Goal: Task Accomplishment & Management: Complete application form

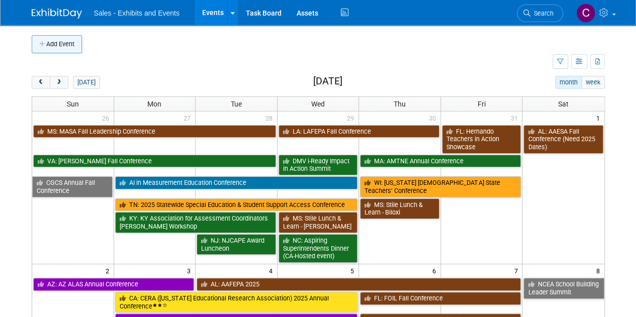
click at [40, 45] on icon "button" at bounding box center [42, 44] width 7 height 7
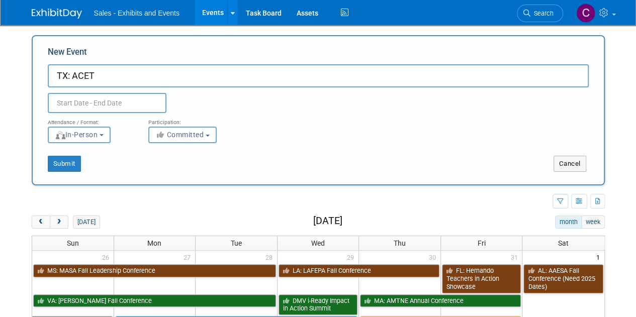
type input "TX: ACET"
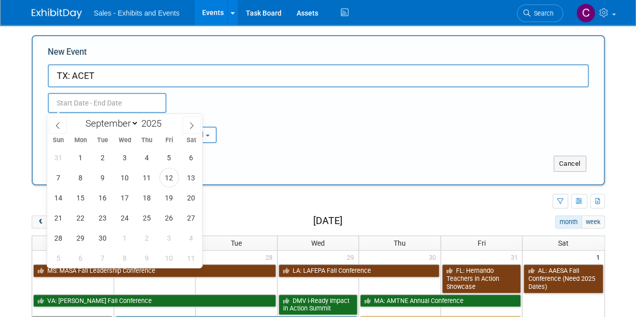
click at [127, 105] on input "text" at bounding box center [107, 103] width 119 height 20
click at [131, 126] on select "January February March April May June July August September October November De…" at bounding box center [110, 123] width 58 height 13
select select "9"
click at [81, 117] on select "January February March April May June July August September October November De…" at bounding box center [110, 123] width 58 height 13
click at [122, 217] on span "22" at bounding box center [125, 218] width 20 height 20
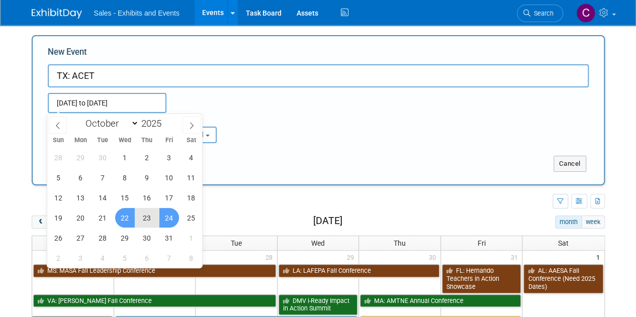
click at [162, 218] on span "24" at bounding box center [169, 218] width 20 height 20
type input "Oct 22, 2025 to Oct 24, 2025"
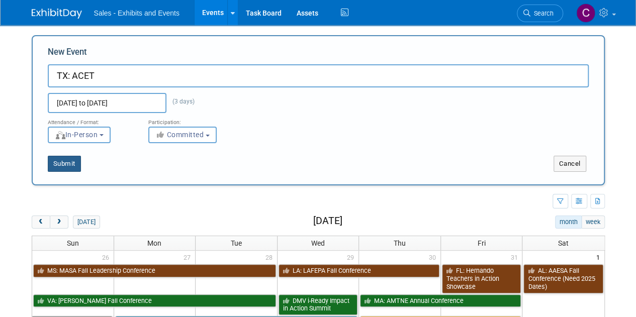
click at [62, 169] on button "Submit" at bounding box center [64, 164] width 33 height 16
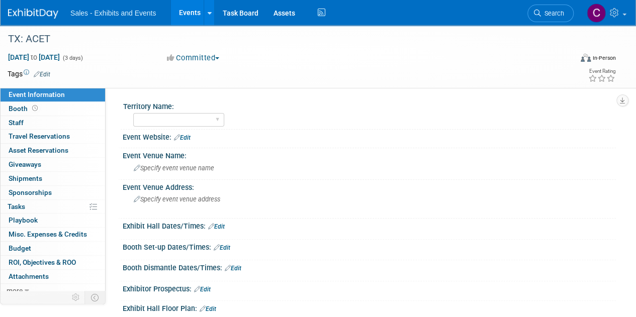
click at [44, 72] on link "Edit" at bounding box center [42, 74] width 17 height 7
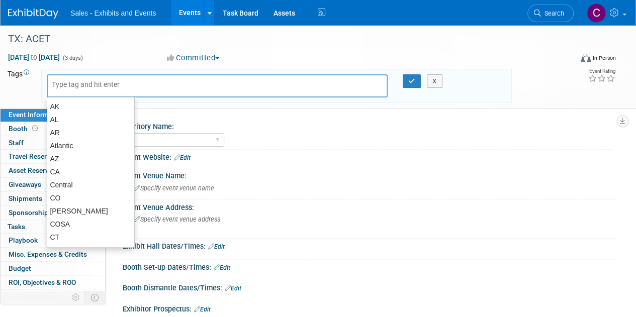
type input "t"
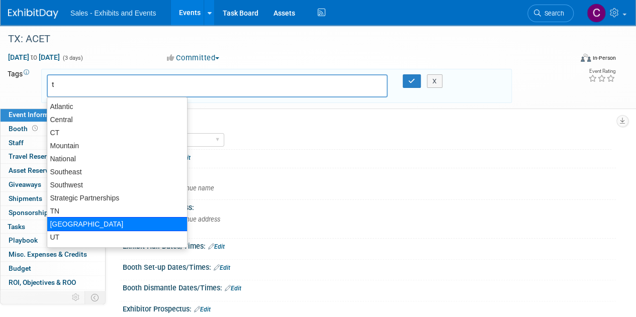
click at [67, 225] on div "[GEOGRAPHIC_DATA]" at bounding box center [117, 224] width 141 height 14
type input "[GEOGRAPHIC_DATA]"
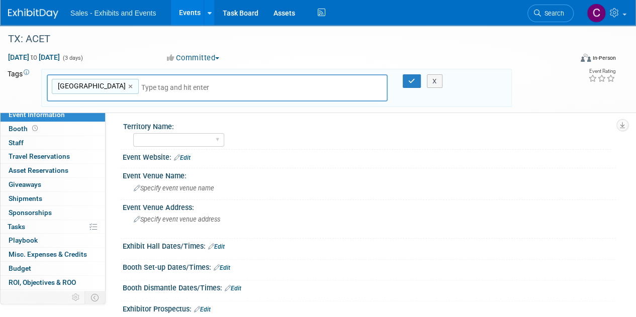
type input "s"
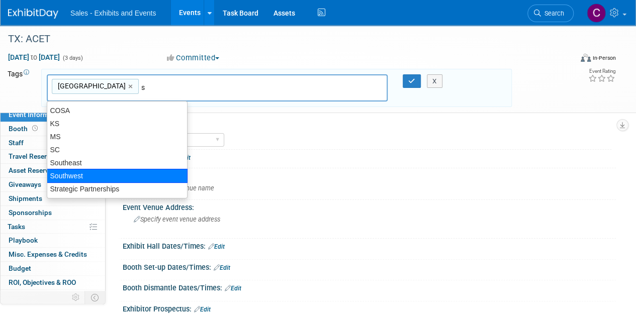
click at [84, 173] on div "Southwest" at bounding box center [117, 176] width 141 height 14
type input "TX, Southwest"
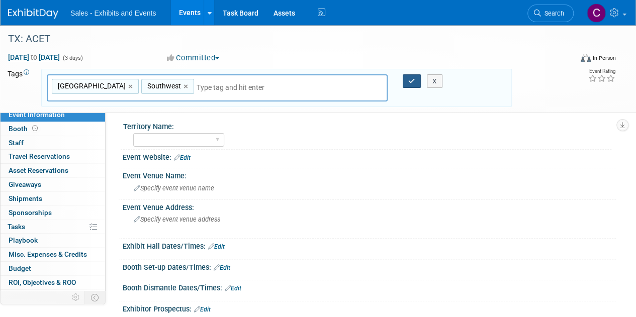
click at [406, 77] on button "button" at bounding box center [412, 81] width 18 height 14
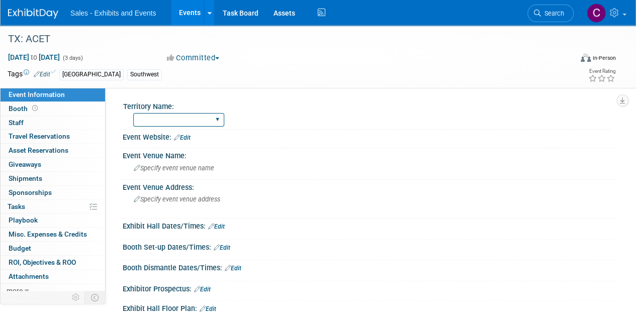
click at [203, 122] on select "Atlantic Southeast Central Southwest Pacific Mountain National Strategic Partne…" at bounding box center [178, 120] width 91 height 14
select select "Southwest"
click at [133, 113] on select "Atlantic Southeast Central Southwest Pacific Mountain National Strategic Partne…" at bounding box center [178, 120] width 91 height 14
click at [184, 140] on link "Edit" at bounding box center [182, 137] width 17 height 7
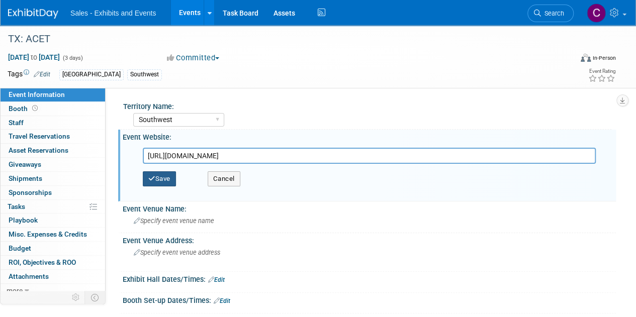
type input "https://acetx.org/2025-fall-conference/"
click at [165, 179] on button "Save" at bounding box center [159, 178] width 33 height 15
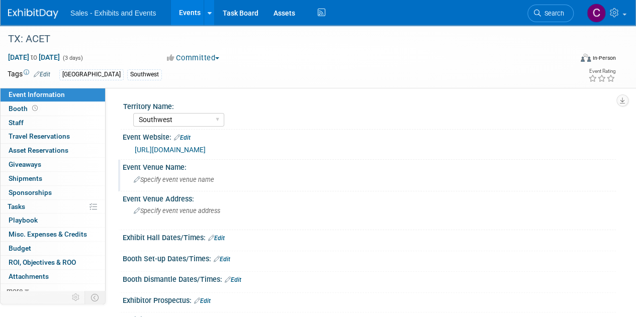
click at [181, 176] on span "Specify event venue name" at bounding box center [174, 180] width 80 height 8
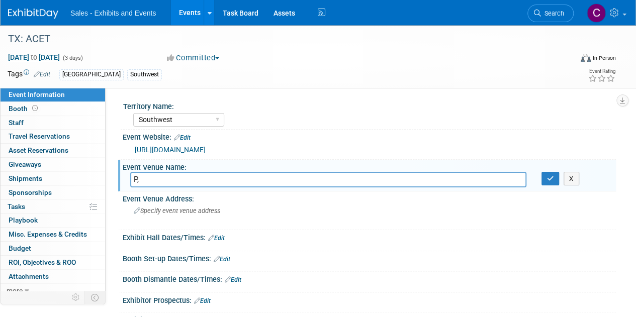
type input "P"
type input "Omni Hotel"
click at [544, 179] on button "button" at bounding box center [550, 179] width 18 height 14
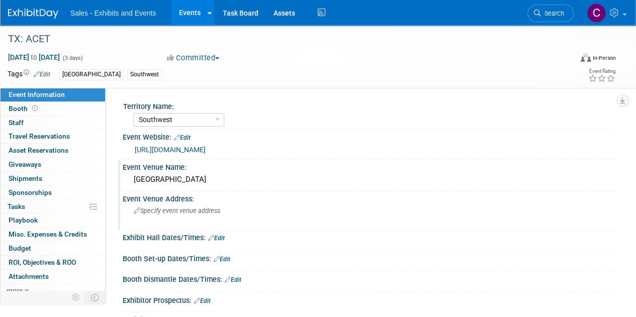
drag, startPoint x: 175, startPoint y: 219, endPoint x: 160, endPoint y: 213, distance: 16.2
drag, startPoint x: 160, startPoint y: 213, endPoint x: 151, endPoint y: 217, distance: 9.7
click at [151, 217] on div "Specify event venue address" at bounding box center [225, 214] width 190 height 23
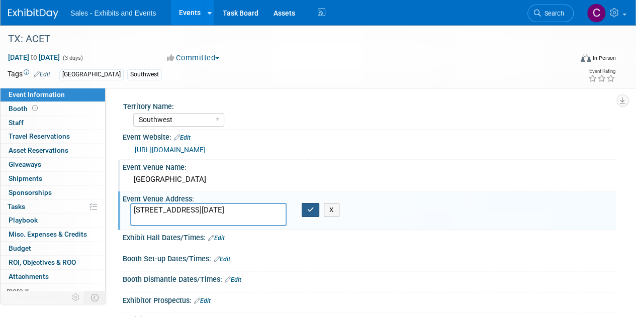
type textarea "900 N Shoreline Blvd, Corpus Christi, TX 78401"
click at [310, 211] on icon "button" at bounding box center [310, 210] width 7 height 7
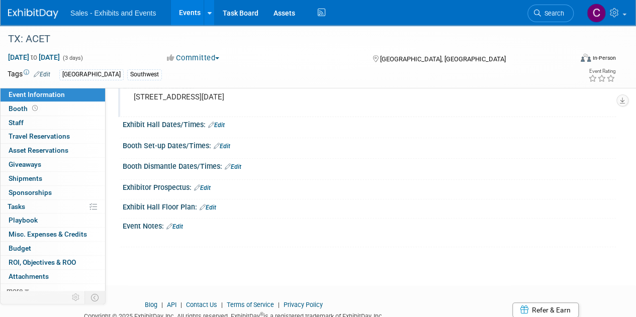
scroll to position [149, 0]
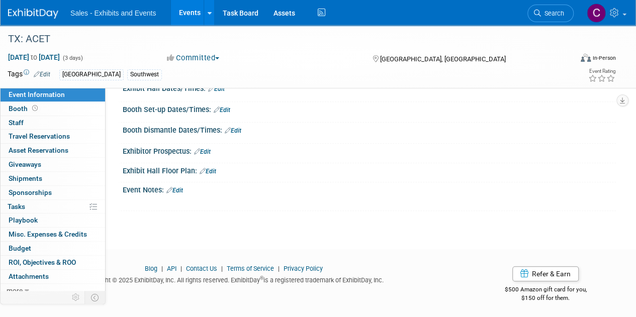
click at [183, 189] on link "Edit" at bounding box center [174, 190] width 17 height 7
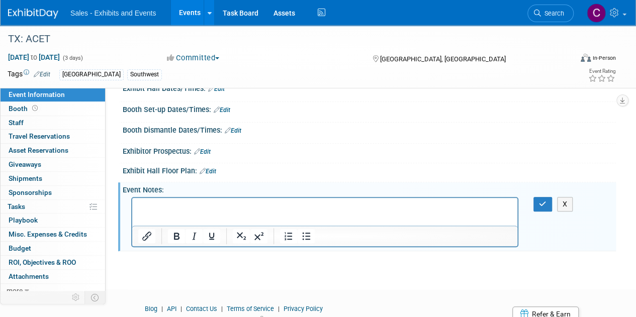
scroll to position [0, 0]
click at [538, 202] on button "button" at bounding box center [542, 204] width 19 height 15
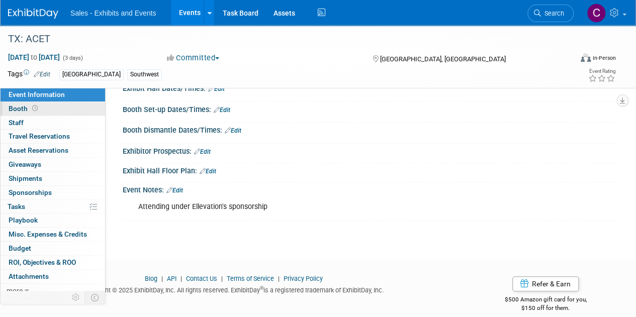
click at [18, 106] on span "Booth" at bounding box center [24, 109] width 31 height 8
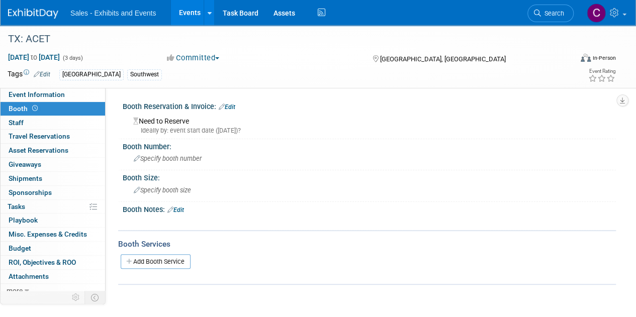
click at [235, 106] on link "Edit" at bounding box center [227, 107] width 17 height 7
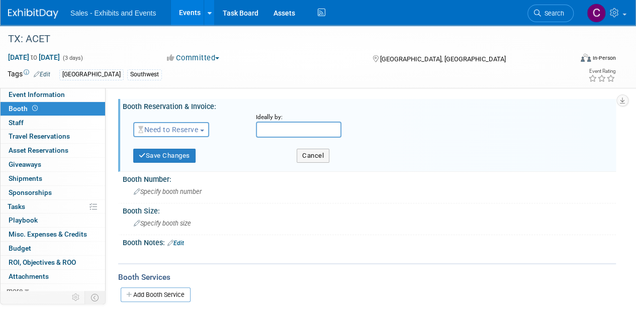
click at [175, 140] on div "Need to Reserve Need to Reserve Reserved No Reservation Required" at bounding box center [187, 127] width 123 height 29
click at [172, 129] on span "Need to Reserve" at bounding box center [168, 130] width 60 height 8
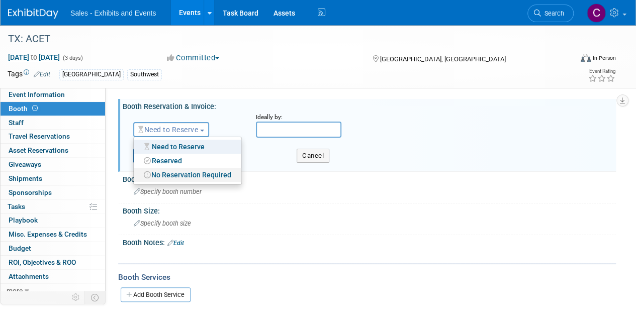
click at [182, 176] on link "No Reservation Required" at bounding box center [188, 175] width 108 height 14
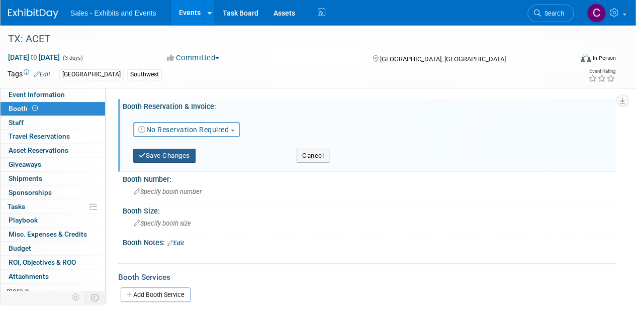
click at [178, 156] on button "Save Changes" at bounding box center [164, 156] width 62 height 14
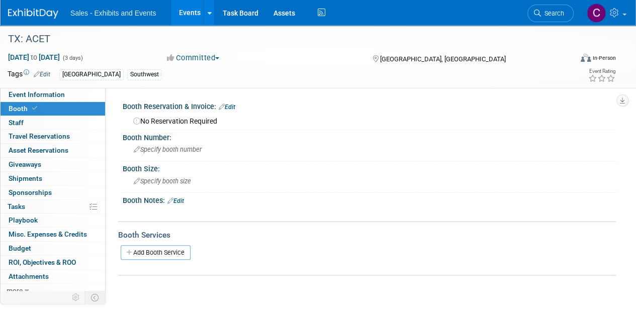
click at [178, 204] on link "Edit" at bounding box center [175, 201] width 17 height 7
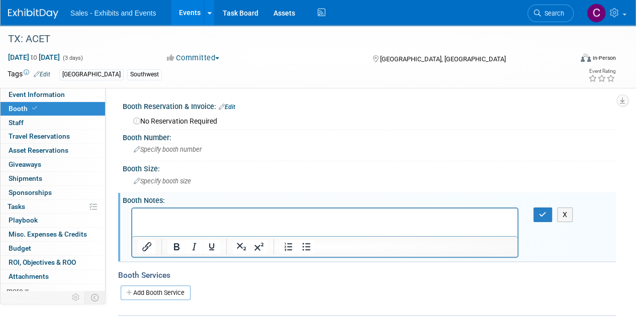
drag, startPoint x: 302, startPoint y: 415, endPoint x: 145, endPoint y: 215, distance: 254.9
click at [145, 215] on p "Rich Text Area. Press ALT-0 for help." at bounding box center [324, 217] width 373 height 10
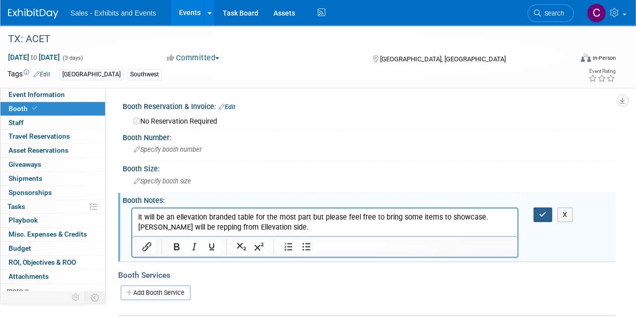
click at [538, 214] on button "button" at bounding box center [542, 215] width 19 height 15
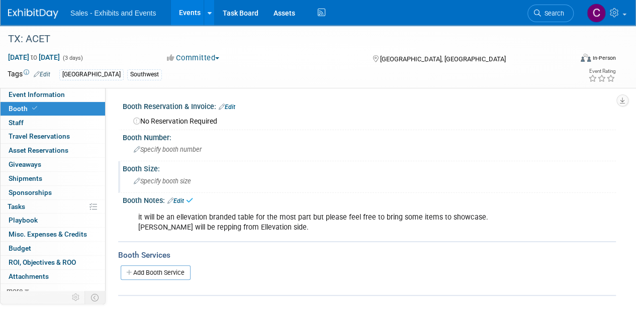
click at [200, 179] on div "Specify booth size" at bounding box center [369, 181] width 478 height 16
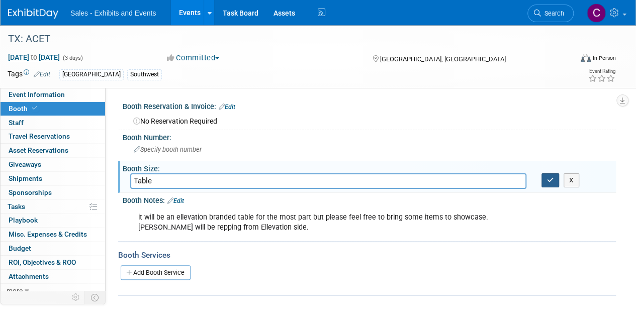
type input "Table"
click at [547, 178] on icon "button" at bounding box center [550, 180] width 7 height 7
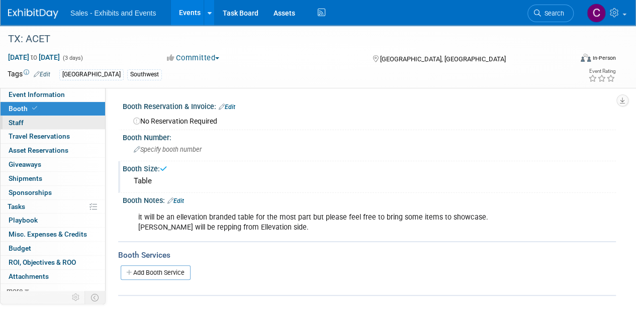
click at [20, 119] on span "Staff 0" at bounding box center [16, 123] width 15 height 8
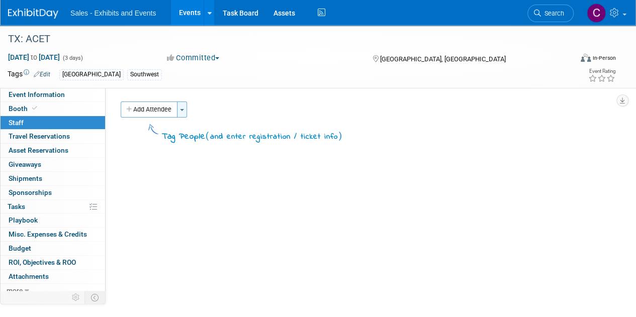
click at [183, 109] on span "button" at bounding box center [182, 110] width 4 height 2
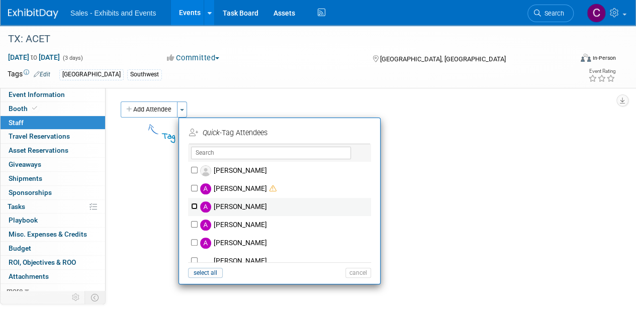
click at [194, 203] on input "Ale Gonzalez" at bounding box center [194, 206] width 7 height 7
checkbox input "true"
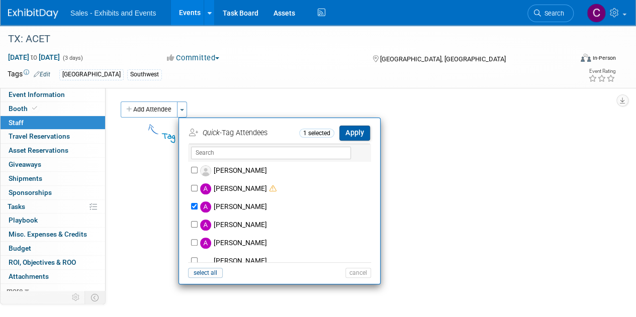
click at [353, 133] on button "Apply" at bounding box center [354, 133] width 31 height 15
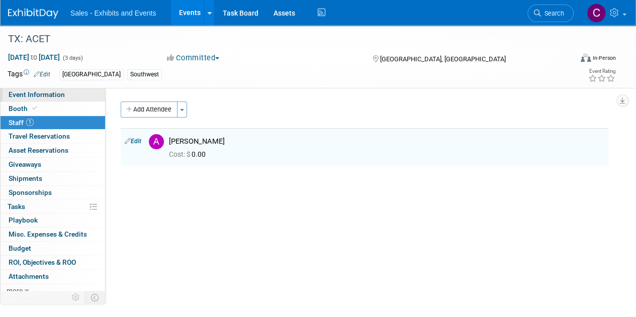
click at [44, 97] on span "Event Information" at bounding box center [37, 94] width 56 height 8
select select "Southwest"
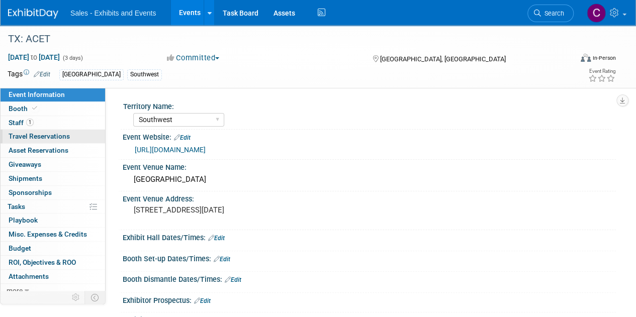
drag, startPoint x: 29, startPoint y: 139, endPoint x: 36, endPoint y: 137, distance: 6.8
click at [29, 139] on span "Travel Reservations 0" at bounding box center [39, 136] width 61 height 8
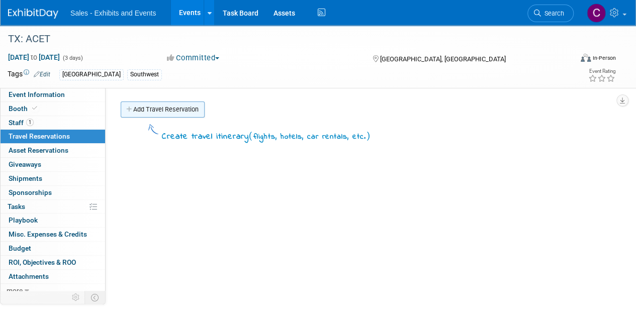
click at [170, 106] on link "Add Travel Reservation" at bounding box center [163, 110] width 84 height 16
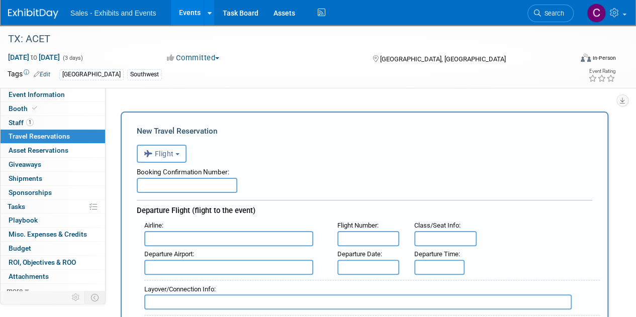
click at [172, 159] on button "Flight" at bounding box center [162, 154] width 50 height 18
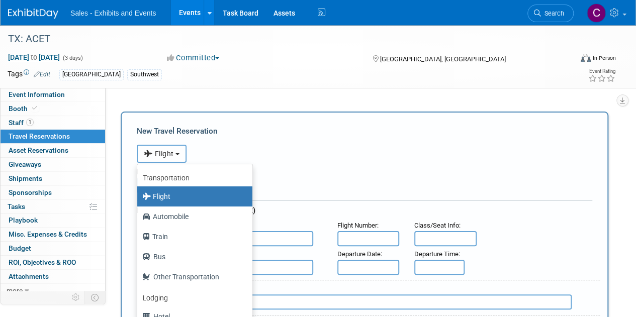
scroll to position [41, 0]
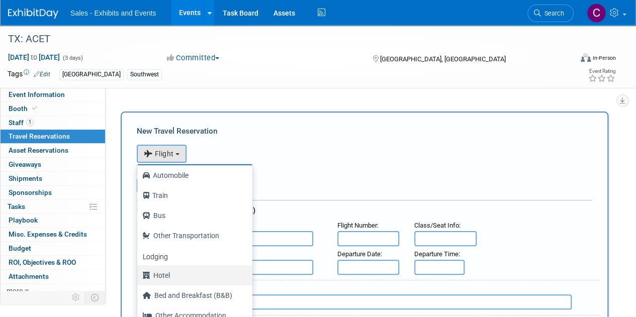
drag, startPoint x: 176, startPoint y: 276, endPoint x: 215, endPoint y: 255, distance: 43.4
click at [176, 276] on label "Hotel" at bounding box center [192, 275] width 100 height 16
click at [139, 276] on input "Hotel" at bounding box center [135, 274] width 7 height 7
select select "6"
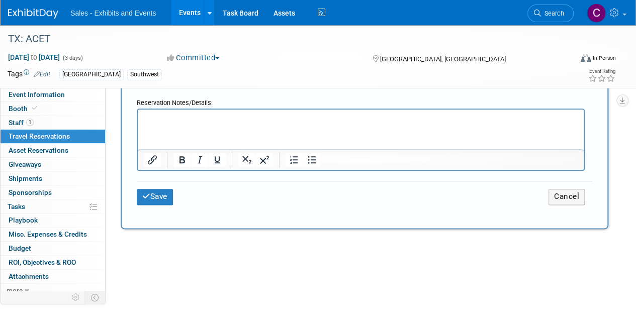
scroll to position [529, 0]
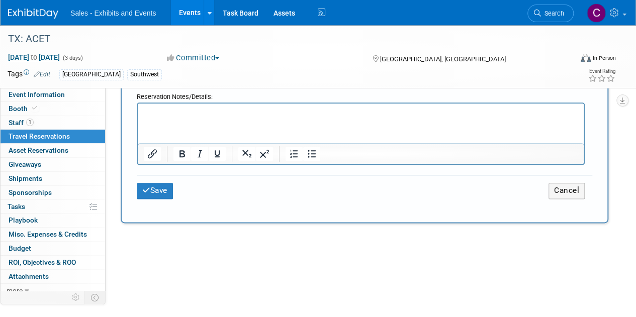
click at [224, 118] on html at bounding box center [361, 111] width 446 height 15
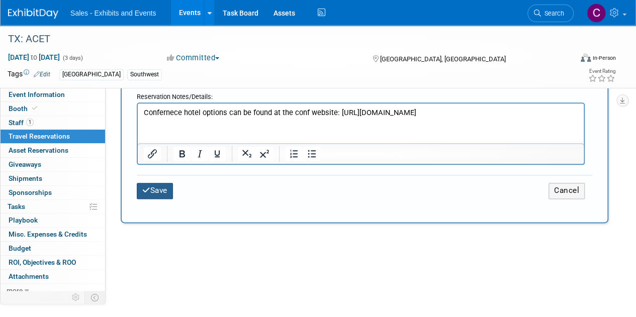
click at [149, 188] on icon "submit" at bounding box center [146, 190] width 8 height 8
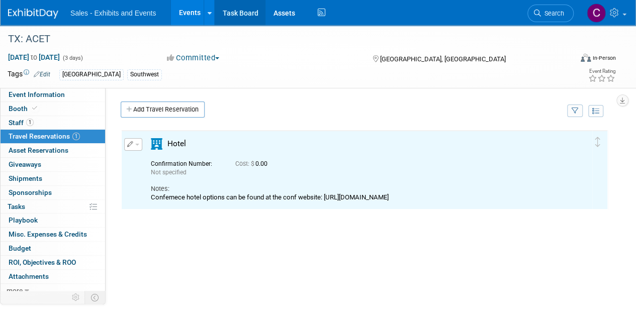
scroll to position [0, 0]
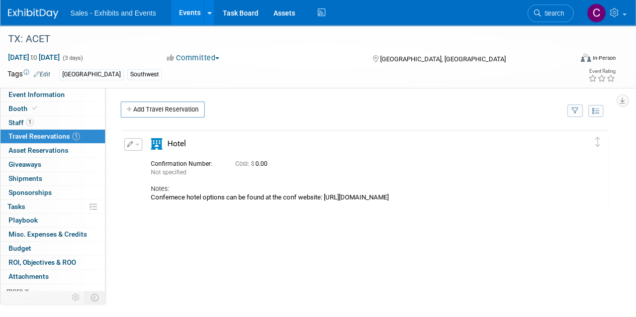
click at [183, 12] on link "Events" at bounding box center [189, 12] width 37 height 25
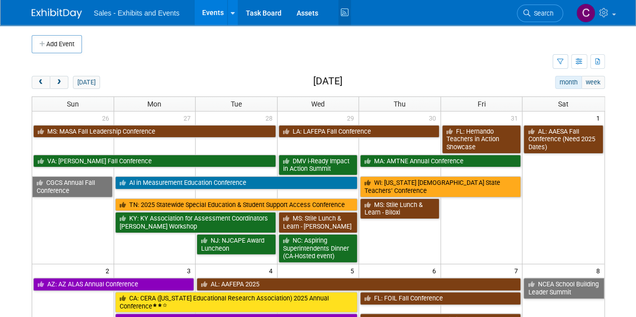
click at [344, 13] on icon at bounding box center [344, 13] width 13 height 16
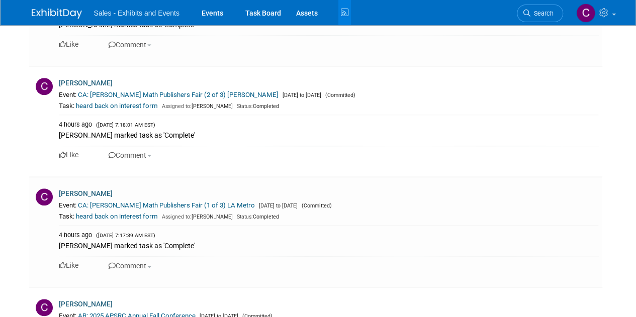
scroll to position [2422, 0]
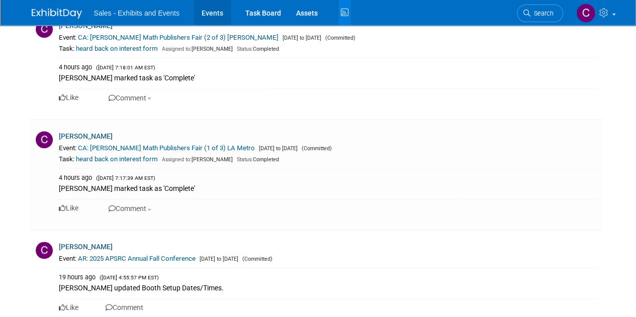
click at [208, 14] on link "Events" at bounding box center [212, 12] width 37 height 25
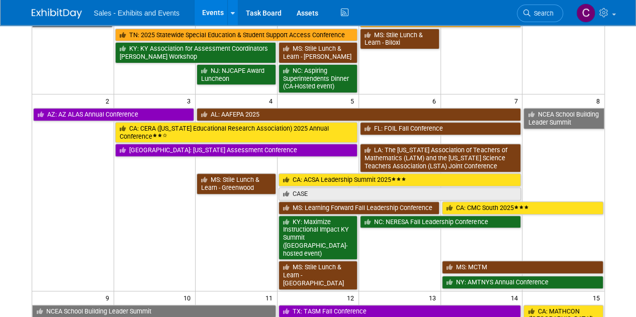
scroll to position [224, 0]
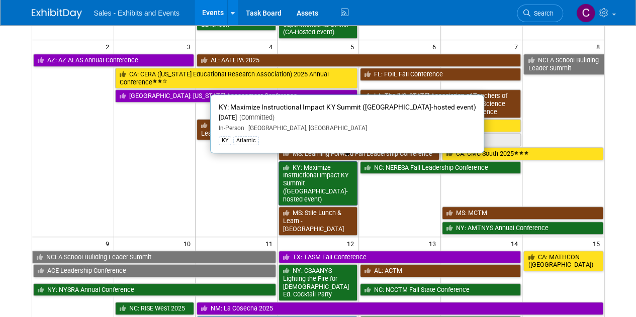
click at [325, 170] on link "KY: Maximize Instructional Impact KY Summit ([GEOGRAPHIC_DATA]-hosted event)" at bounding box center [317, 183] width 79 height 45
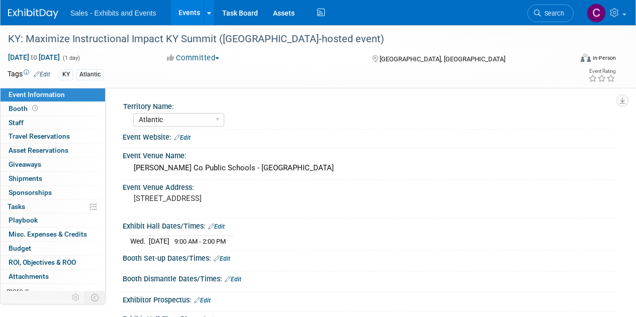
select select "Atlantic"
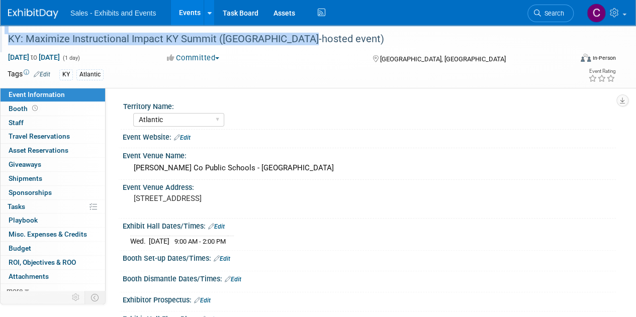
drag, startPoint x: 305, startPoint y: 40, endPoint x: 0, endPoint y: 33, distance: 305.1
click at [0, 33] on div "KY: Maximize Instructional Impact KY Summit ([GEOGRAPHIC_DATA]-hosted event)" at bounding box center [285, 38] width 571 height 27
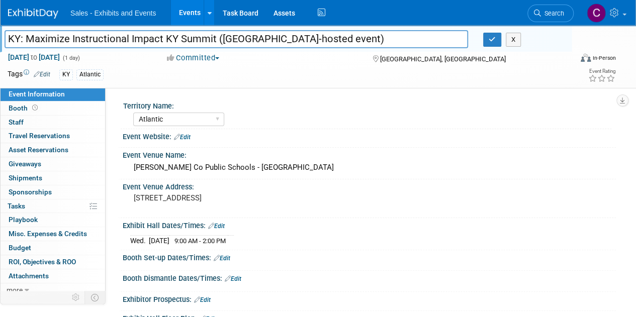
click at [333, 42] on input "KY: Maximize Instructional Impact KY Summit ([GEOGRAPHIC_DATA]-hosted event)" at bounding box center [236, 39] width 463 height 18
drag, startPoint x: 333, startPoint y: 42, endPoint x: 9, endPoint y: 39, distance: 324.2
click at [9, 39] on input "KY: Maximize Instructional Impact KY Summit ([GEOGRAPHIC_DATA]-hosted event)" at bounding box center [236, 39] width 463 height 18
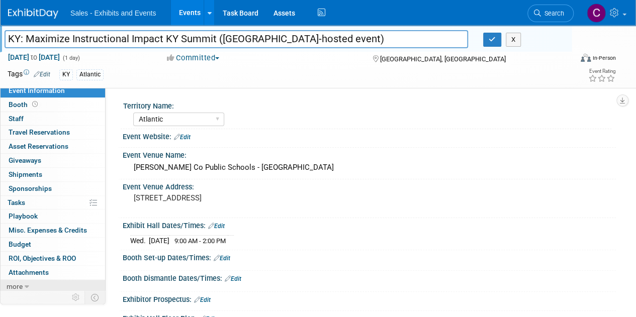
click at [32, 285] on link "more" at bounding box center [53, 287] width 105 height 14
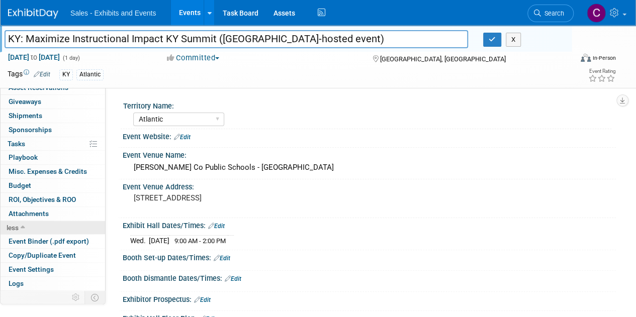
scroll to position [72, 0]
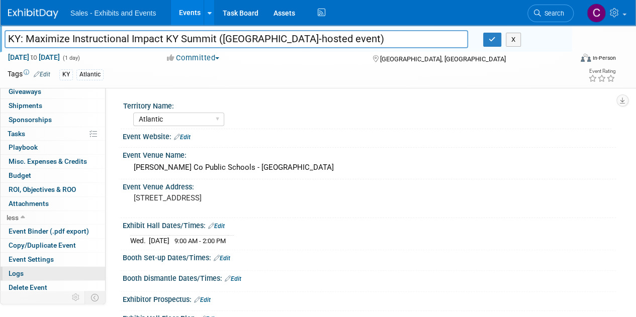
click at [26, 270] on link "Logs" at bounding box center [53, 274] width 105 height 14
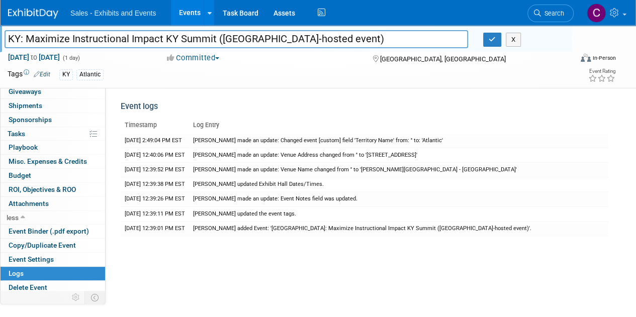
click at [195, 13] on link "Events" at bounding box center [189, 12] width 37 height 25
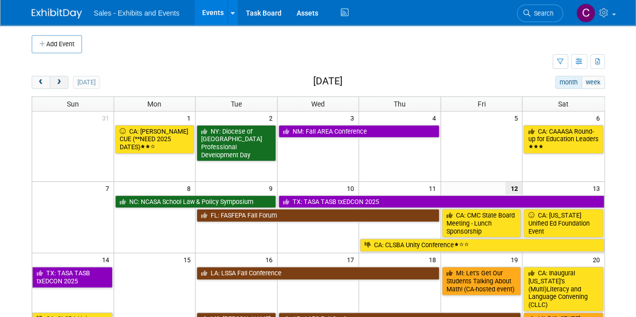
click at [57, 79] on span "next" at bounding box center [59, 82] width 8 height 7
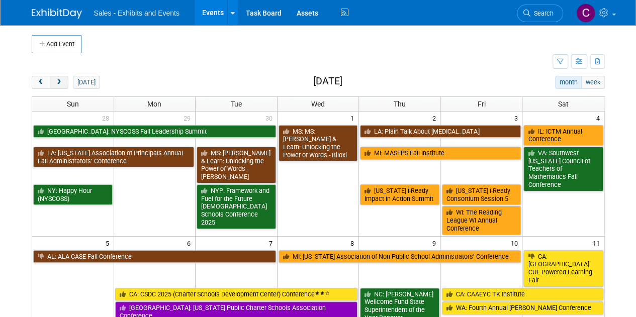
click at [57, 79] on span "next" at bounding box center [59, 82] width 8 height 7
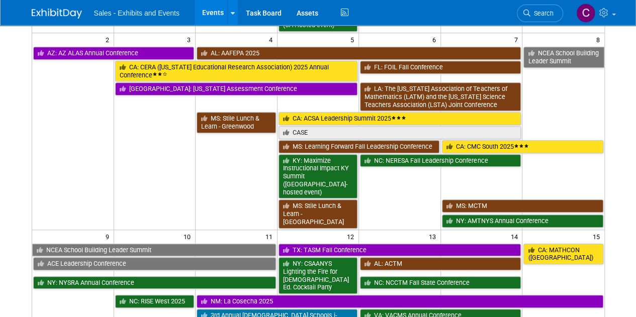
scroll to position [230, 0]
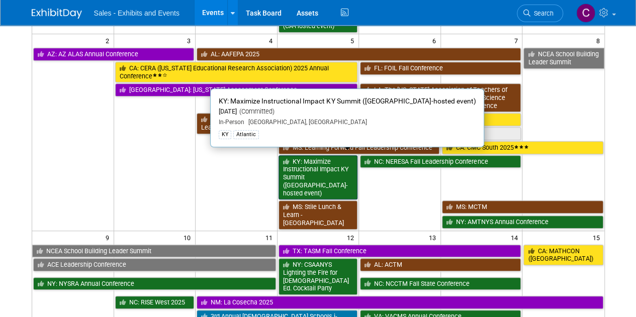
click at [298, 172] on link "KY: Maximize Instructional Impact KY Summit ([GEOGRAPHIC_DATA]-hosted event)" at bounding box center [317, 177] width 79 height 45
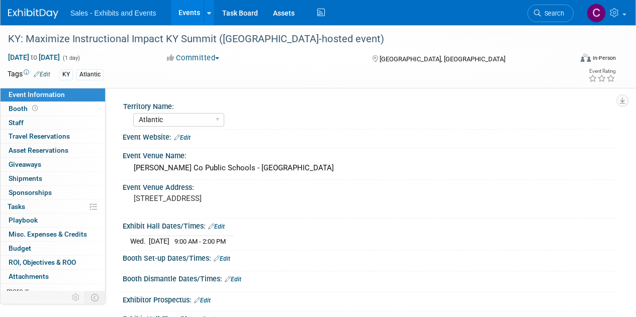
select select "Atlantic"
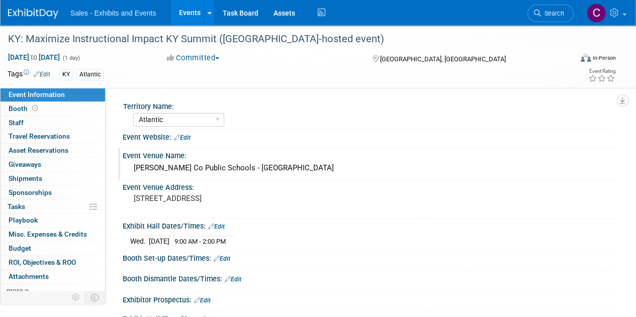
click at [140, 166] on div "[PERSON_NAME] Co Public Schools - [GEOGRAPHIC_DATA]" at bounding box center [369, 168] width 478 height 16
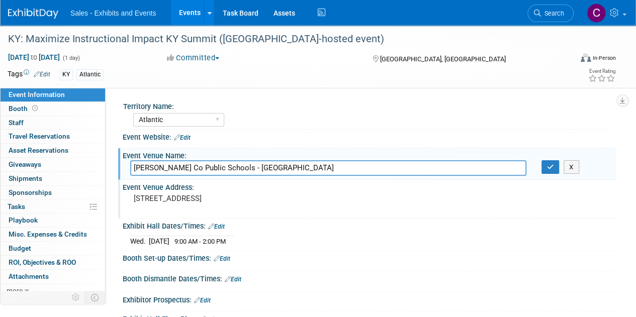
click at [333, 179] on div "Territory Name: Atlantic Southeast Central Southwest Pacific Mountain National …" at bounding box center [364, 234] width 487 height 270
click at [188, 11] on link "Events" at bounding box center [189, 12] width 37 height 25
